Goal: Transaction & Acquisition: Purchase product/service

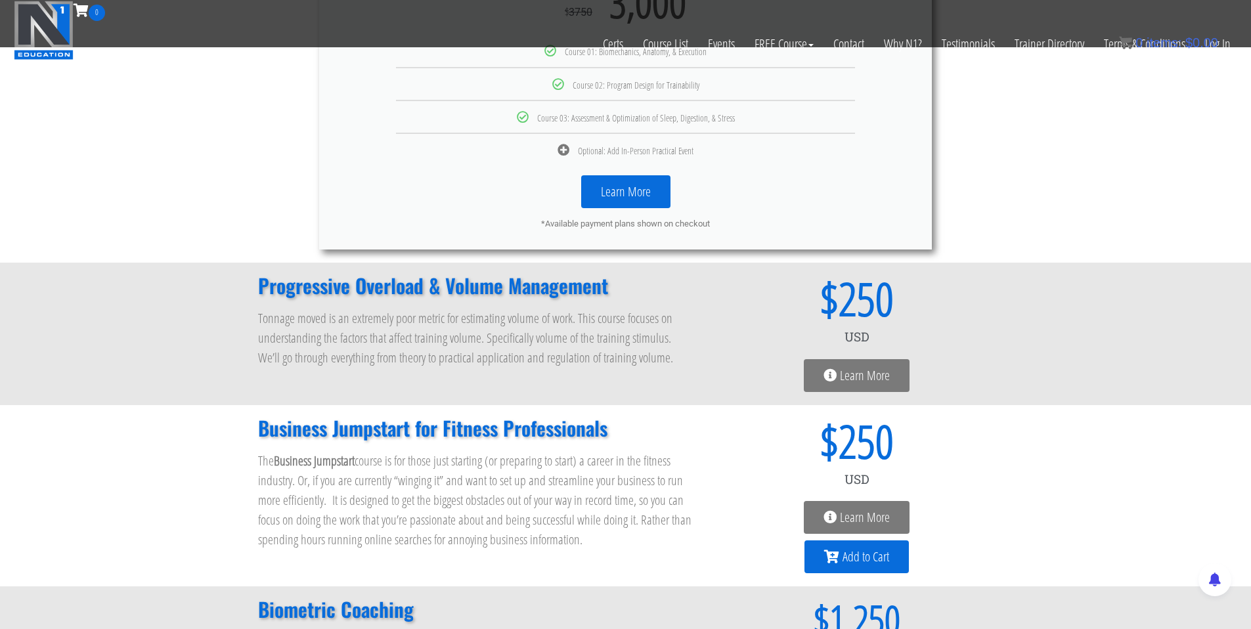
scroll to position [1063, 0]
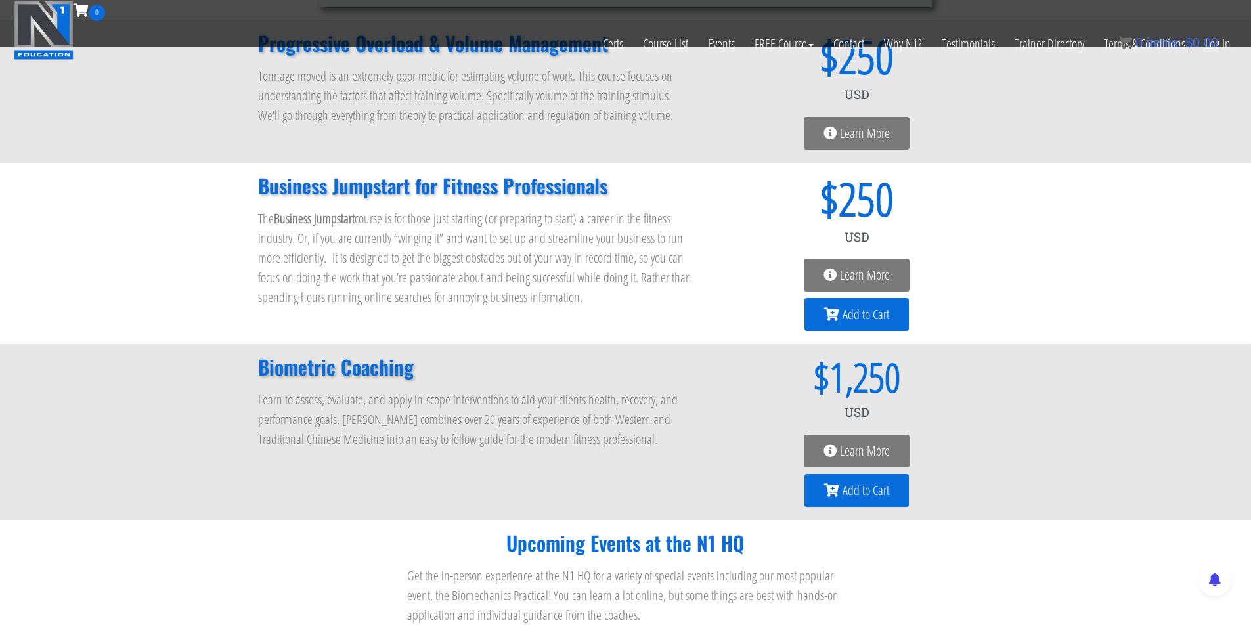
click at [363, 377] on h2 "Biometric Coaching" at bounding box center [476, 367] width 436 height 20
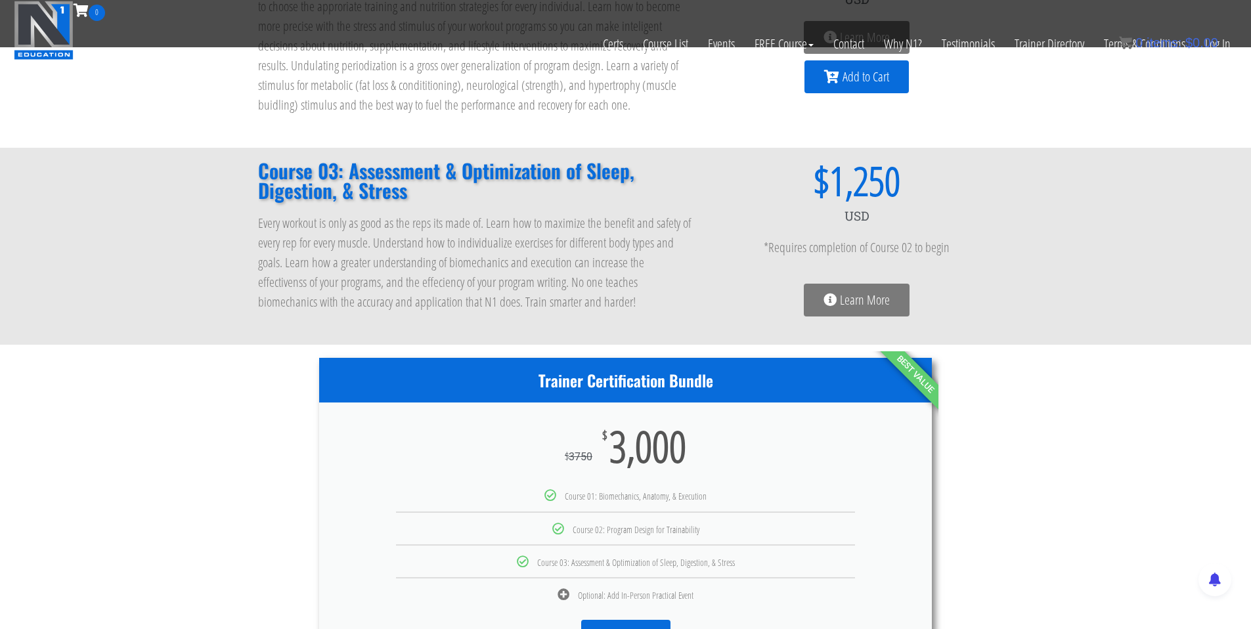
scroll to position [231, 0]
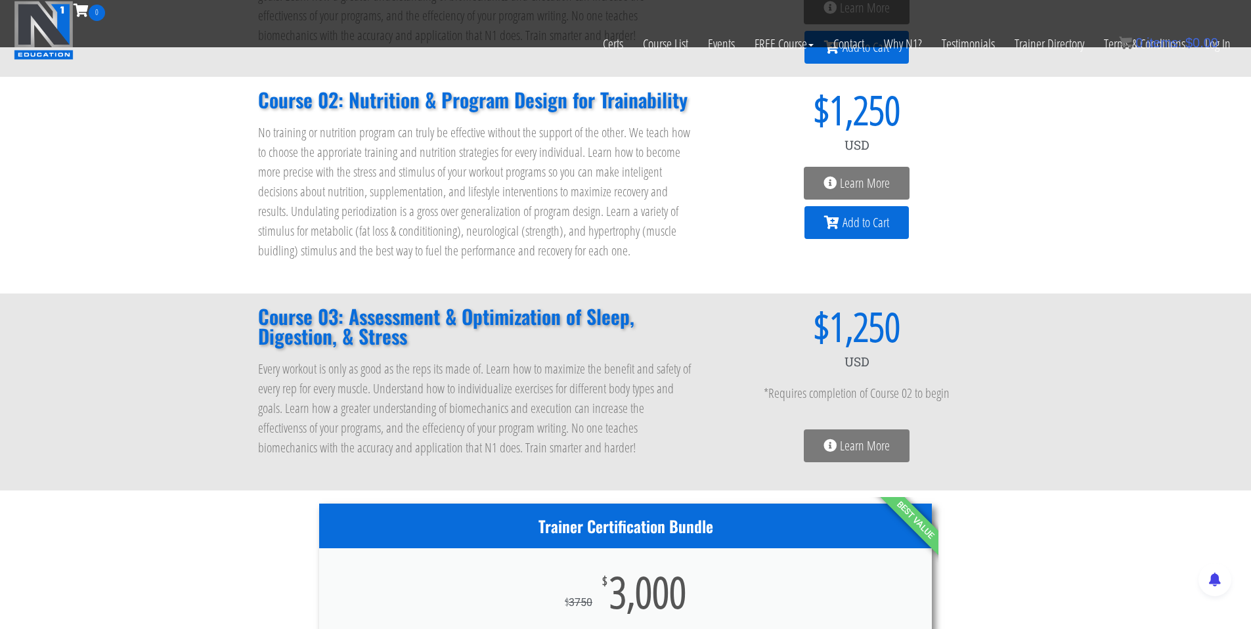
click at [480, 322] on h2 "Course 03: Assessment & Optimization of Sleep, Digestion, & Stress" at bounding box center [476, 326] width 436 height 39
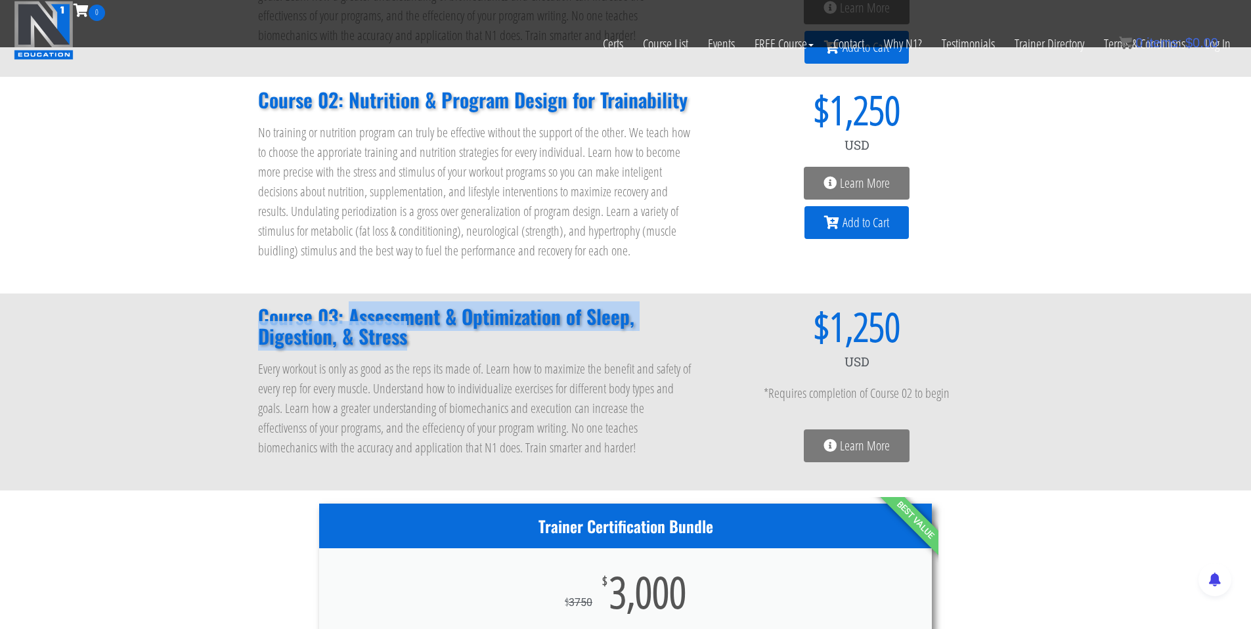
drag, startPoint x: 346, startPoint y: 311, endPoint x: 424, endPoint y: 343, distance: 84.5
click at [424, 343] on h2 "Course 03: Assessment & Optimization of Sleep, Digestion, & Stress" at bounding box center [476, 326] width 436 height 39
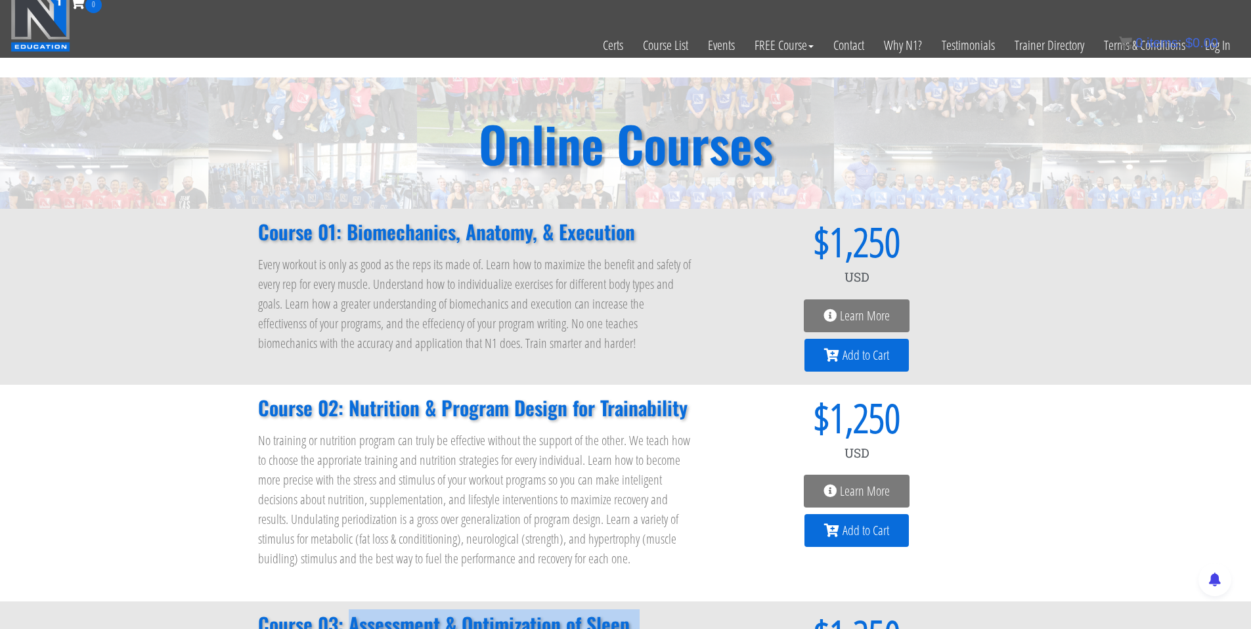
scroll to position [0, 0]
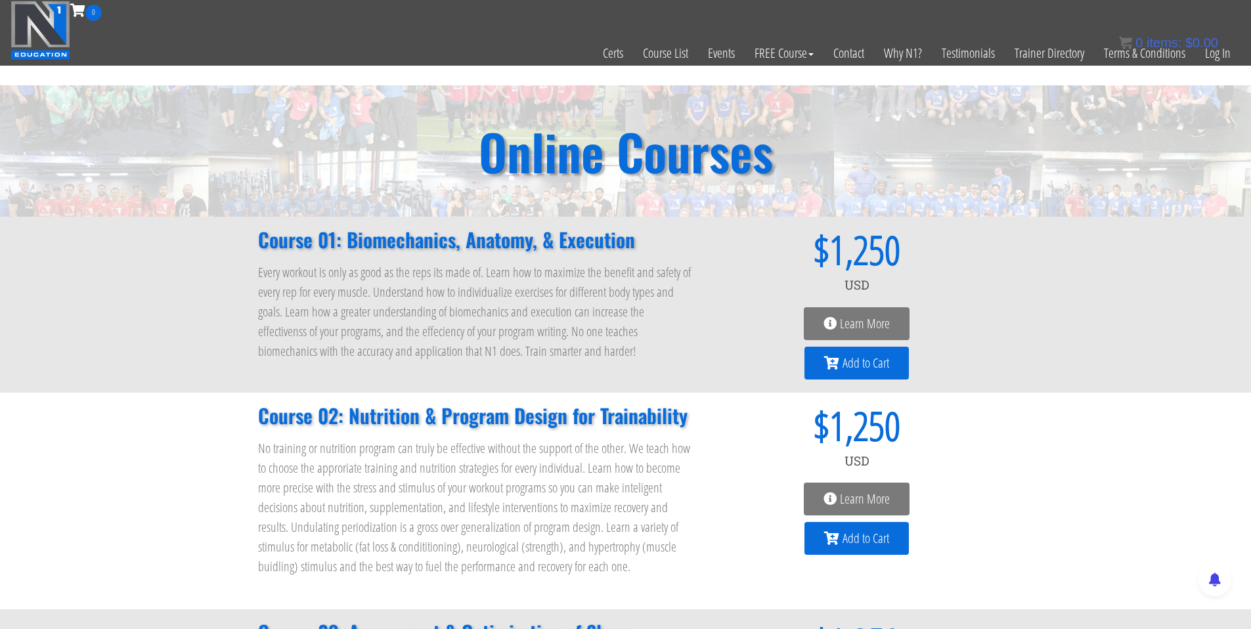
click at [656, 416] on h2 "Course 02: Nutrition & Program Design for Trainability" at bounding box center [476, 416] width 436 height 20
click at [873, 495] on span "Learn More" at bounding box center [865, 499] width 50 height 13
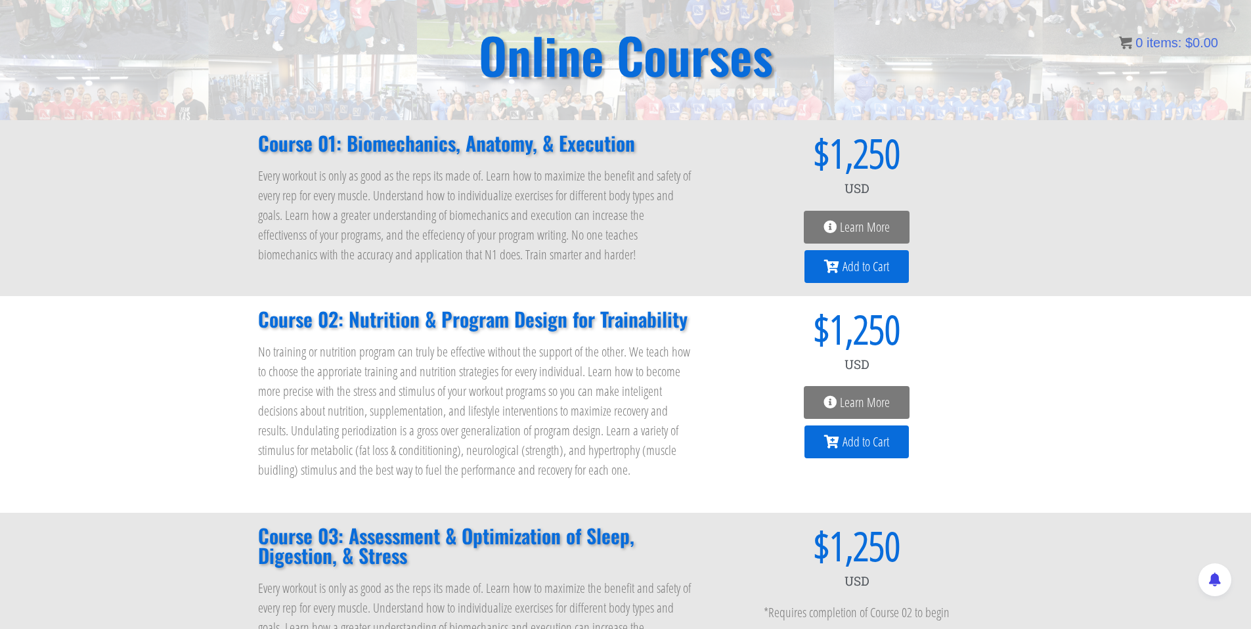
scroll to position [96, 0]
click at [843, 268] on span "Add to Cart" at bounding box center [866, 267] width 47 height 13
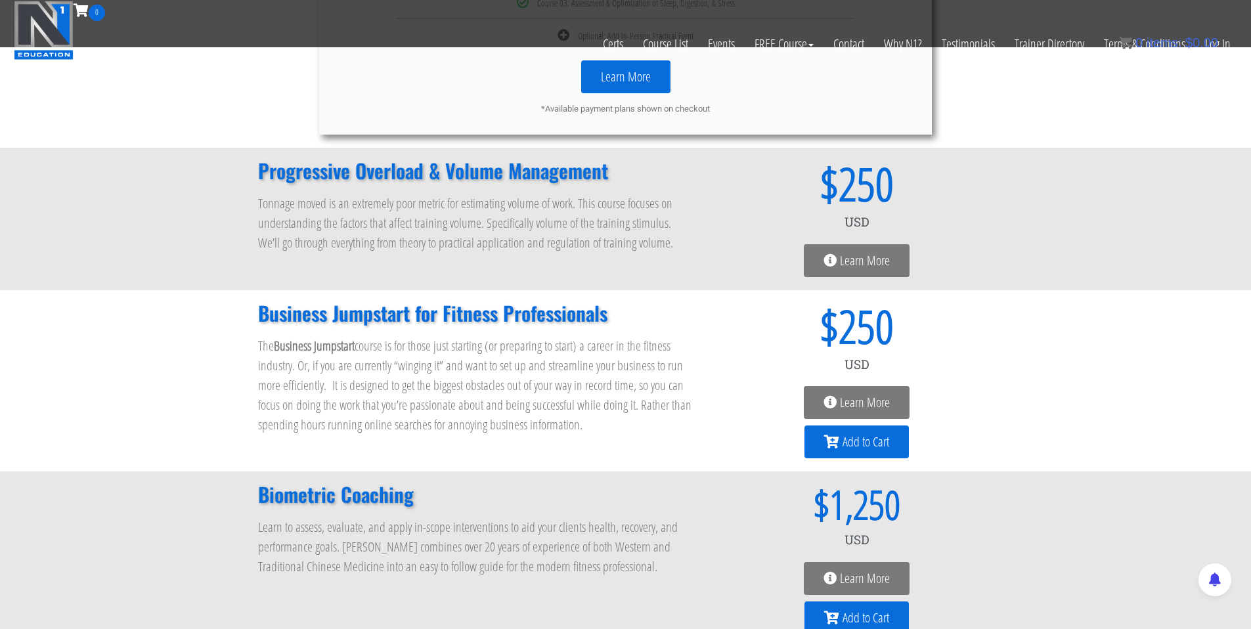
scroll to position [972, 0]
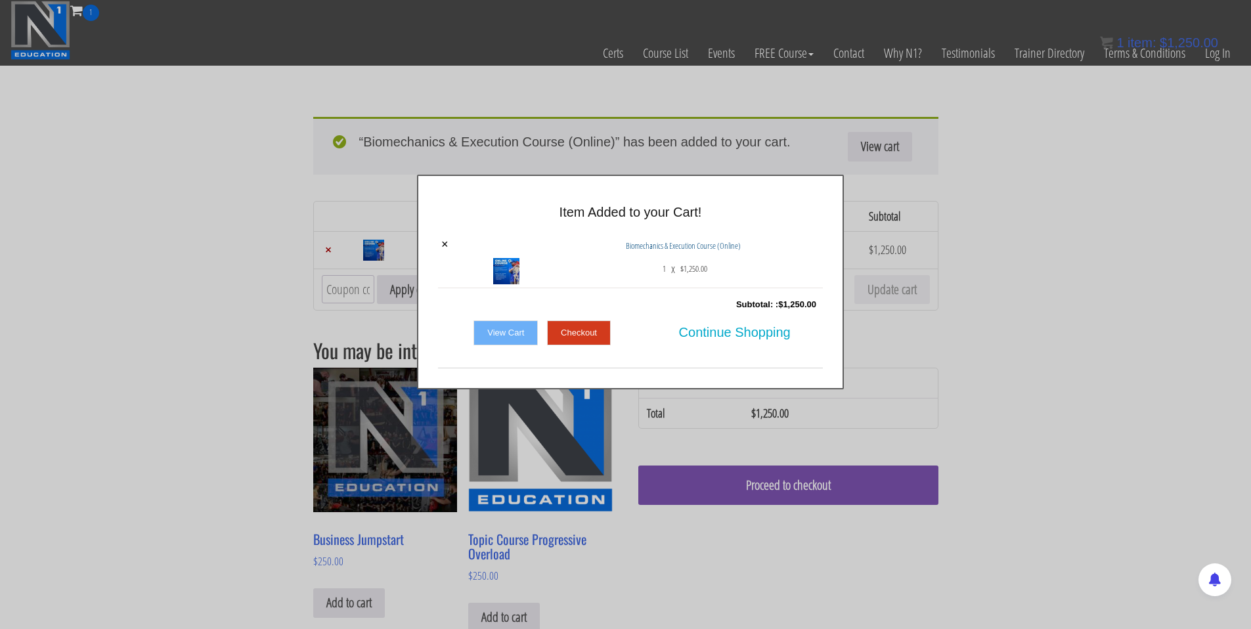
click at [1003, 334] on div "× Item Added to your Cart! × Biomechanics & Execution Course (Online) 1 x $ 1,2…" at bounding box center [630, 282] width 1251 height 215
